Goal: Task Accomplishment & Management: Use online tool/utility

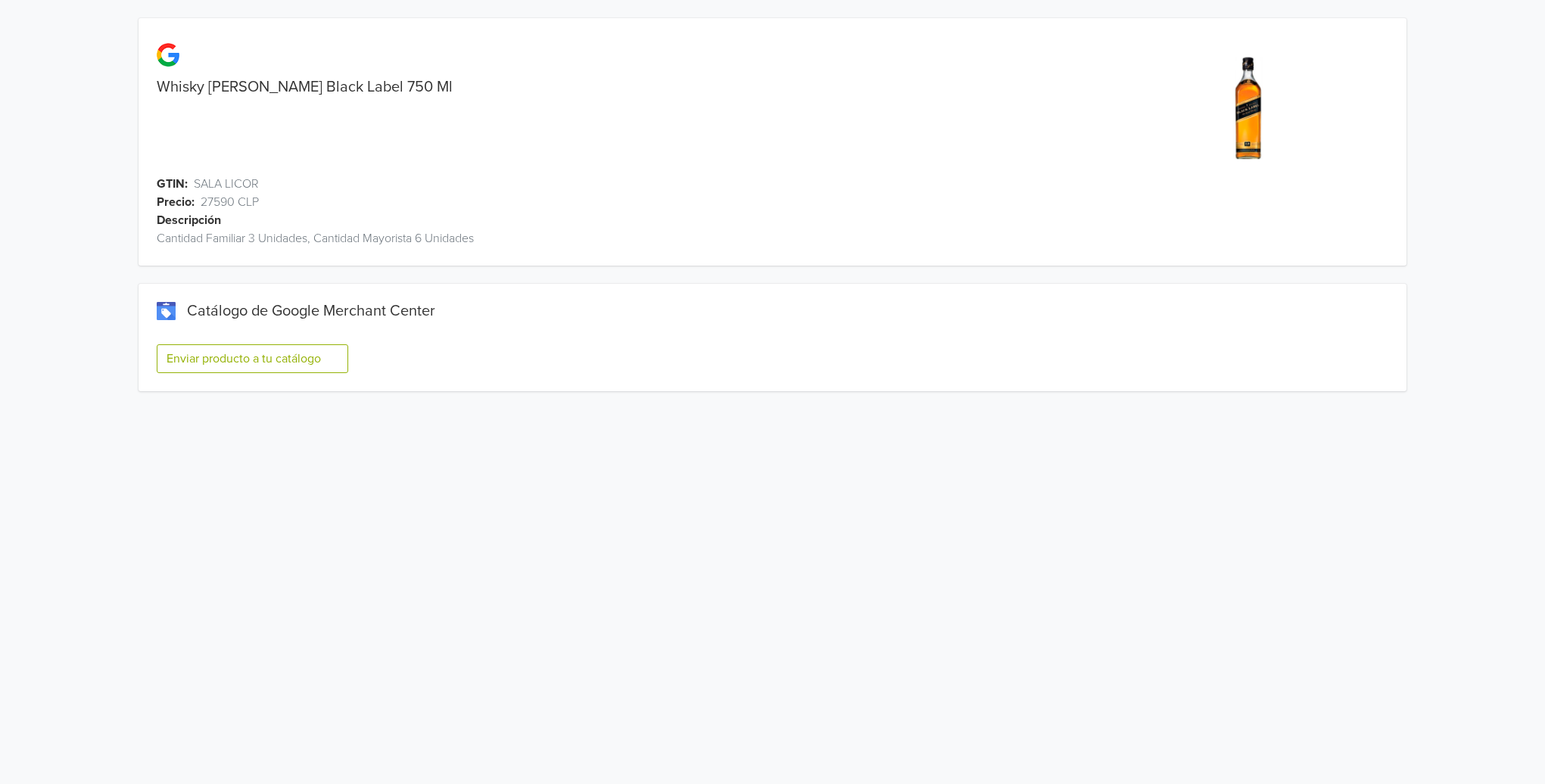
click at [241, 356] on button "Enviar producto a tu catálogo" at bounding box center [252, 359] width 191 height 29
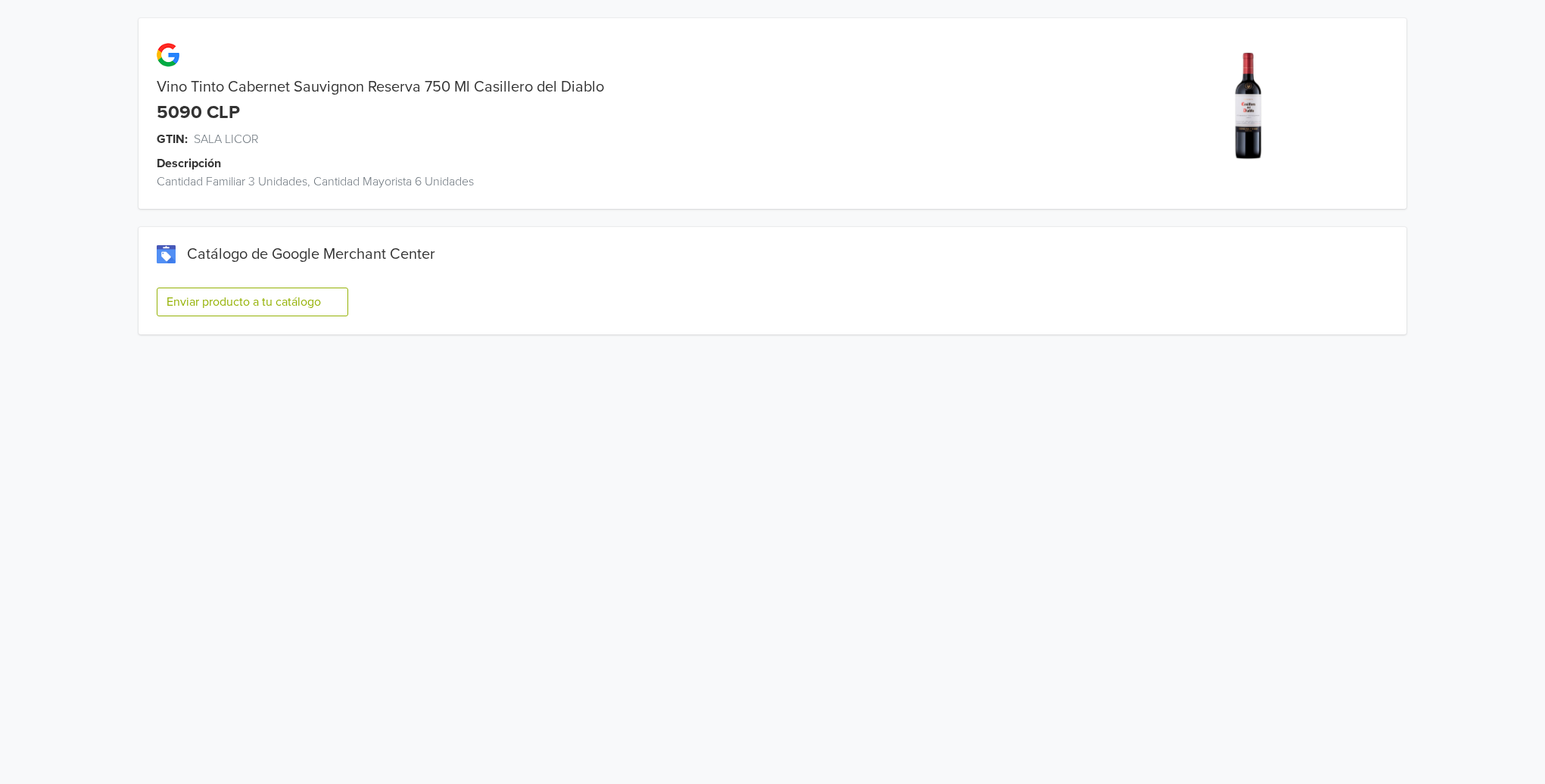
click at [246, 303] on button "Enviar producto a tu catálogo" at bounding box center [252, 302] width 191 height 29
